Goal: Transaction & Acquisition: Book appointment/travel/reservation

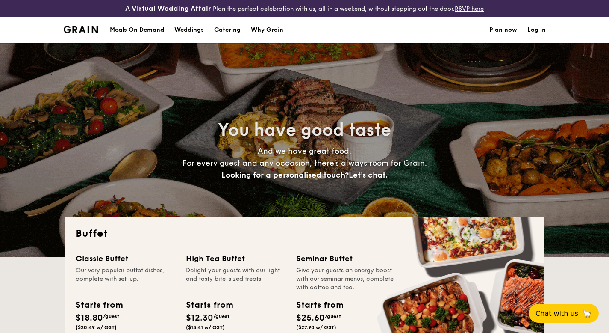
select select
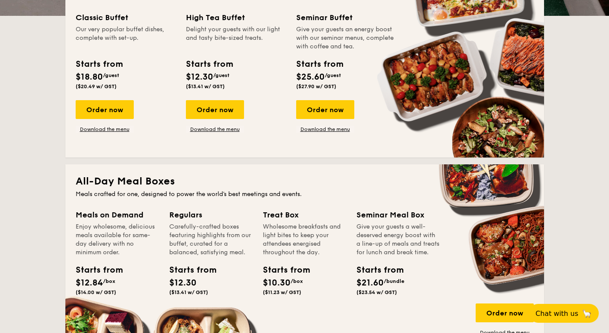
scroll to position [231, 0]
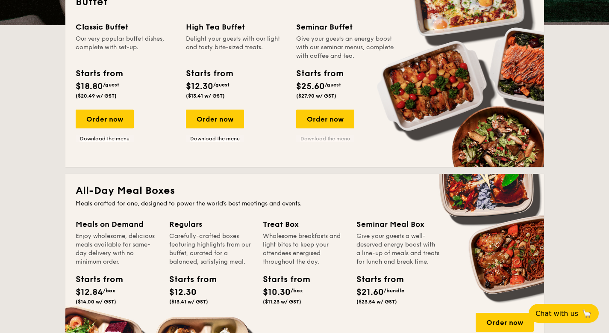
click at [333, 140] on link "Download the menu" at bounding box center [325, 138] width 58 height 7
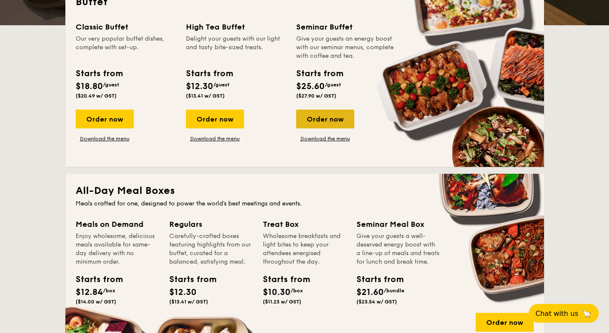
click at [338, 121] on div "Order now" at bounding box center [325, 118] width 58 height 19
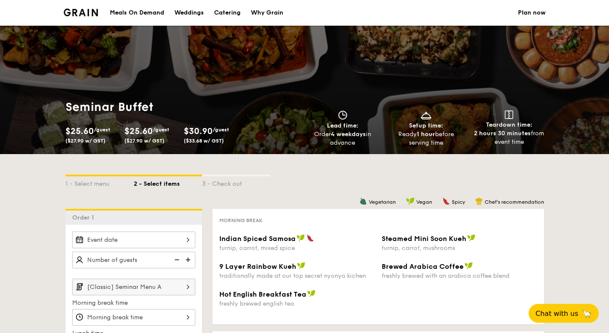
click at [128, 239] on div at bounding box center [133, 239] width 123 height 17
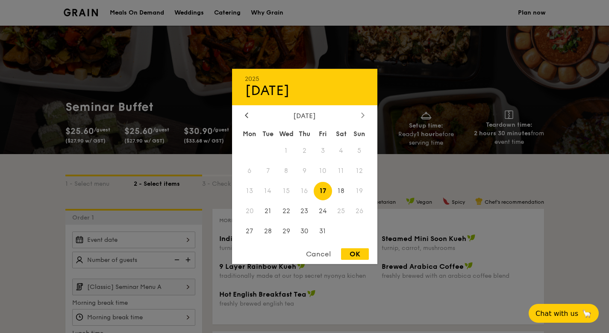
click at [363, 115] on icon at bounding box center [362, 114] width 3 height 5
click at [270, 171] on span "4" at bounding box center [268, 171] width 18 height 18
click at [357, 251] on div "OK" at bounding box center [355, 254] width 28 height 12
type input "[DATE]"
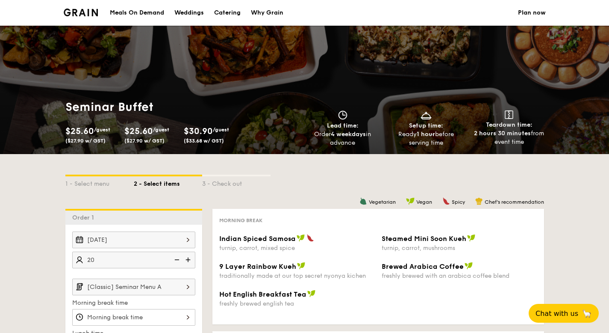
scroll to position [169, 0]
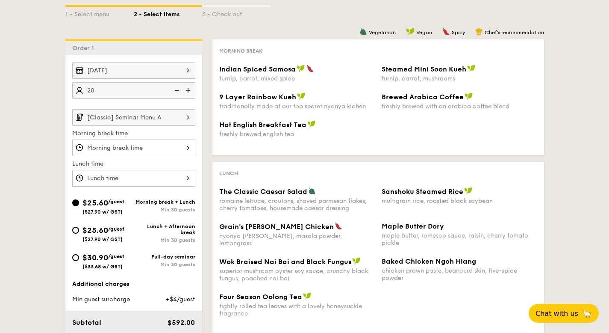
type input "20 guests"
click at [156, 121] on input "[Classic] Seminar Menu A" at bounding box center [133, 117] width 123 height 17
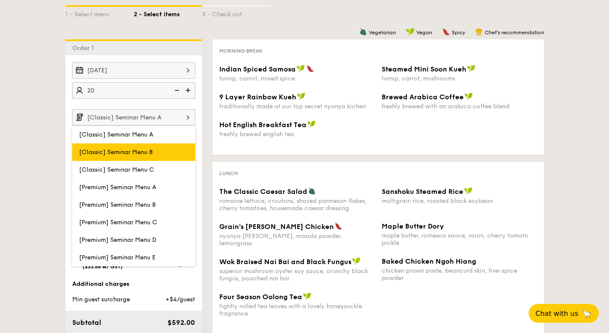
click at [151, 157] on label "[Classic] Seminar Menu B" at bounding box center [133, 152] width 123 height 18
click at [0, 0] on input "[Classic] Seminar Menu B" at bounding box center [0, 0] width 0 height 0
type input "[Classic] Seminar Menu B"
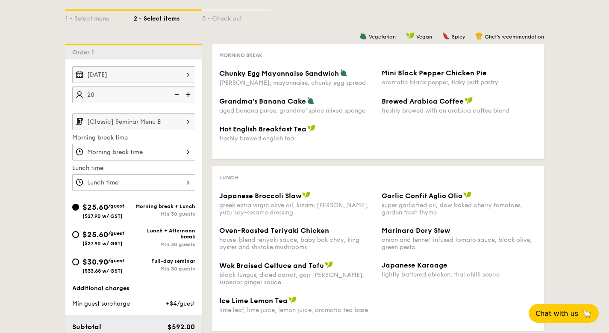
scroll to position [224, 0]
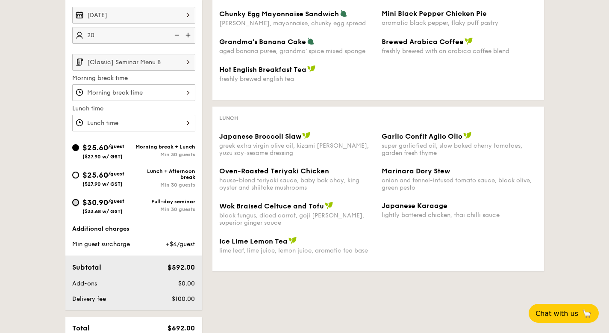
click at [73, 204] on input "$30.90 /guest ($33.68 w/ GST) Full-day seminar Min 30 guests" at bounding box center [75, 202] width 7 height 7
radio input "true"
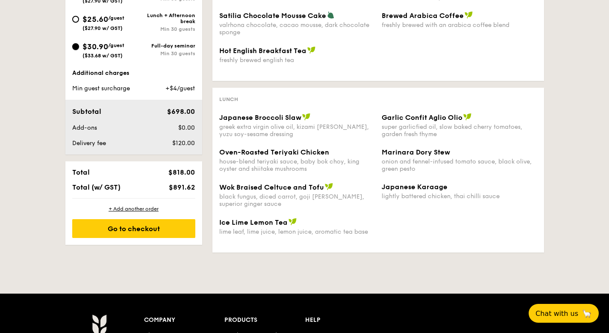
scroll to position [386, 0]
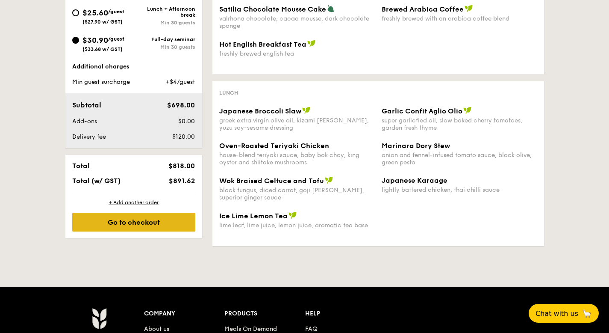
click at [165, 221] on div "Go to checkout" at bounding box center [133, 221] width 123 height 19
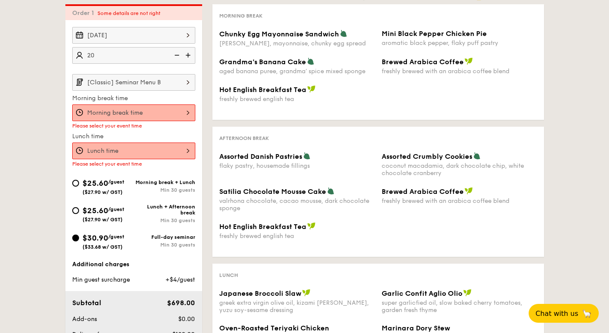
scroll to position [196, 0]
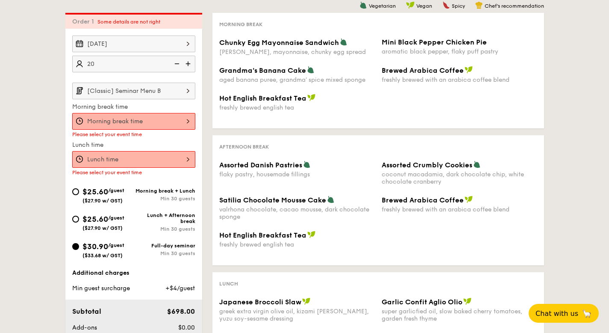
click at [157, 92] on input "[Classic] Seminar Menu B" at bounding box center [133, 90] width 123 height 17
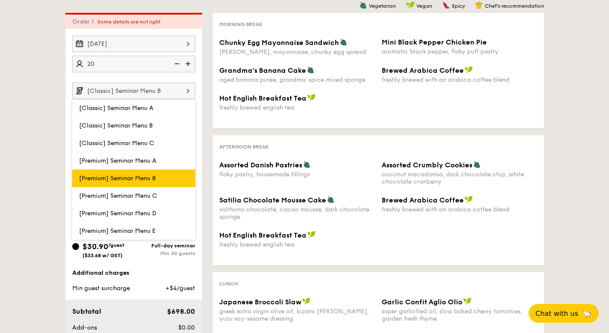
click at [148, 176] on span "[Premium] Seminar Menu B" at bounding box center [117, 177] width 77 height 7
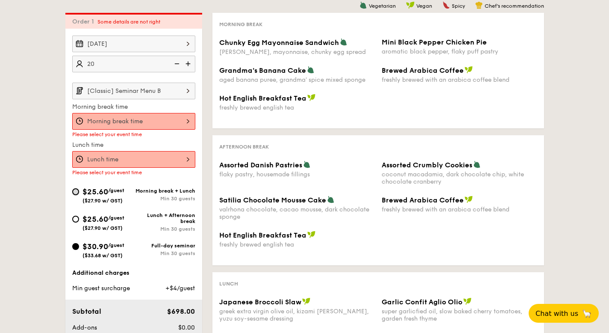
click at [73, 192] on input "$25.60 /guest ($27.90 w/ GST) Morning break + Lunch Min 30 guests" at bounding box center [75, 191] width 7 height 7
radio input "true"
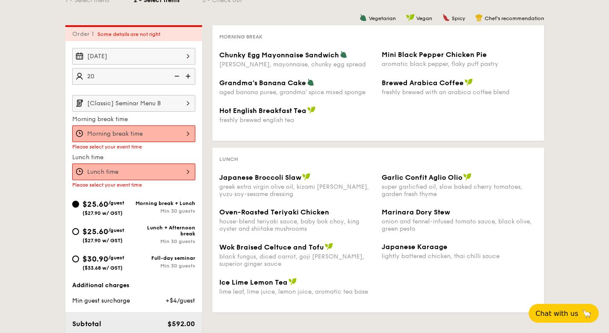
scroll to position [237, 0]
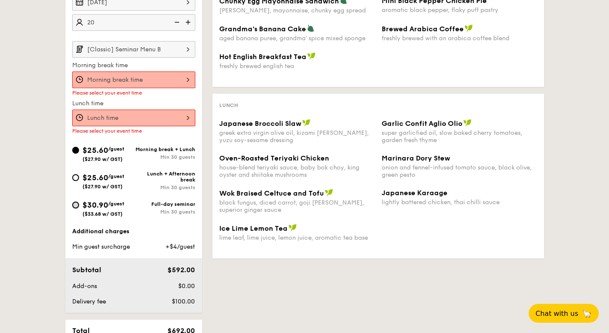
click at [77, 207] on input "$30.90 /guest ($33.68 w/ GST) Full-day seminar Min 30 guests" at bounding box center [75, 204] width 7 height 7
radio input "true"
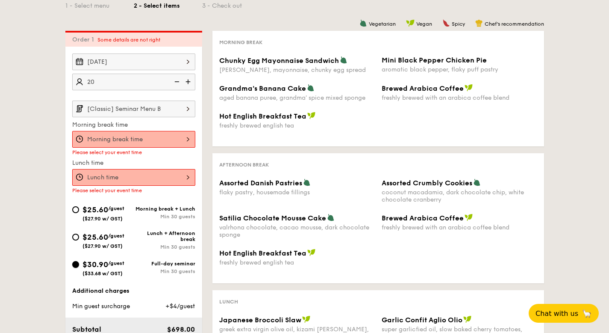
scroll to position [178, 0]
click at [172, 111] on input "[Classic] Seminar Menu B" at bounding box center [133, 108] width 123 height 17
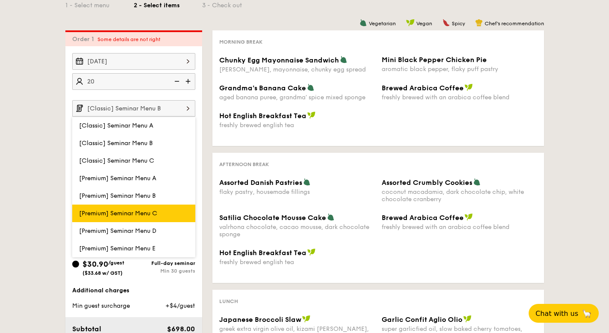
click at [167, 211] on label "[Premium] Seminar Menu C" at bounding box center [133, 213] width 123 height 18
click at [0, 0] on input "[Premium] Seminar Menu C" at bounding box center [0, 0] width 0 height 0
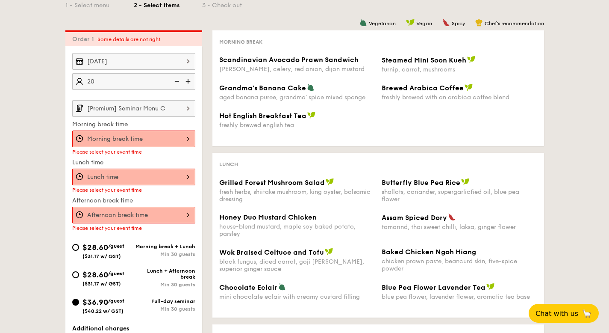
click at [167, 106] on input "[Premium] Seminar Menu C" at bounding box center [133, 108] width 123 height 17
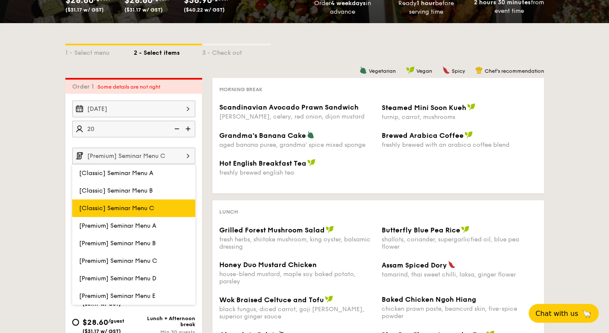
scroll to position [143, 0]
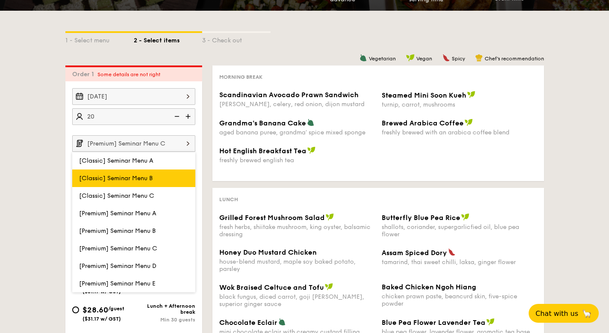
click at [165, 181] on label "[Classic] Seminar Menu B" at bounding box center [133, 178] width 123 height 18
click at [0, 0] on input "[Classic] Seminar Menu B" at bounding box center [0, 0] width 0 height 0
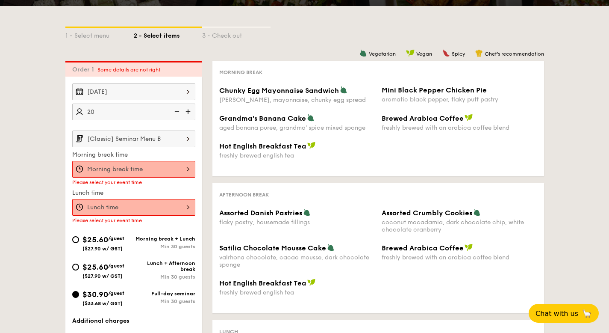
scroll to position [158, 0]
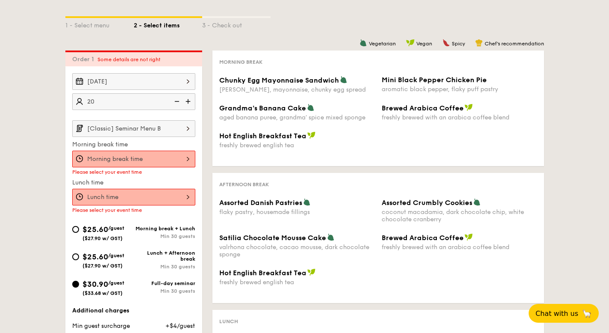
click at [165, 125] on input "[Classic] Seminar Menu B" at bounding box center [133, 128] width 123 height 17
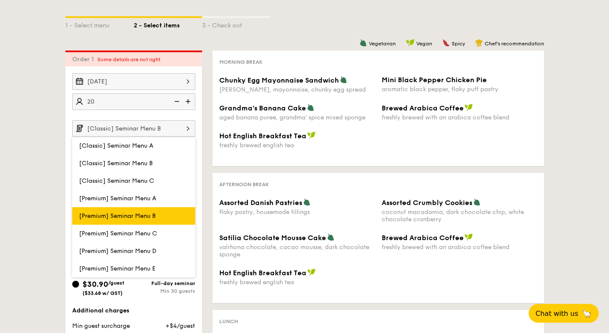
click at [162, 212] on label "[Premium] Seminar Menu B" at bounding box center [133, 216] width 123 height 18
click at [0, 0] on input "[Premium] Seminar Menu B" at bounding box center [0, 0] width 0 height 0
type input "[Premium] Seminar Menu B"
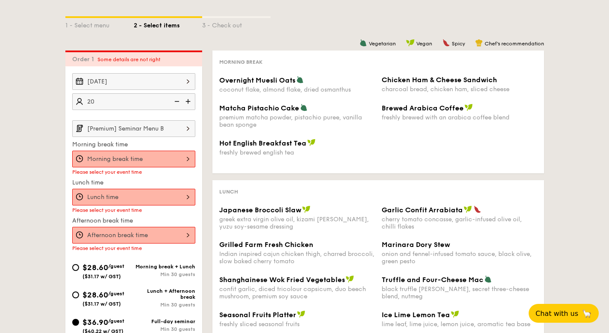
click at [174, 130] on input "[Premium] Seminar Menu B" at bounding box center [133, 128] width 123 height 17
